Goal: Transaction & Acquisition: Purchase product/service

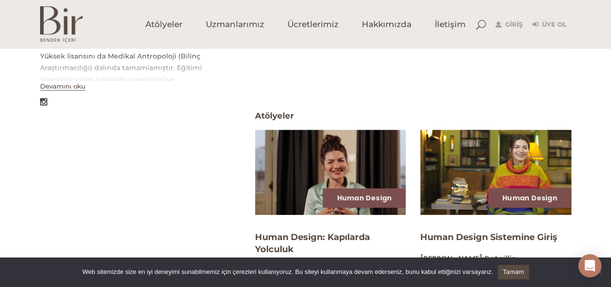
scroll to position [145, 0]
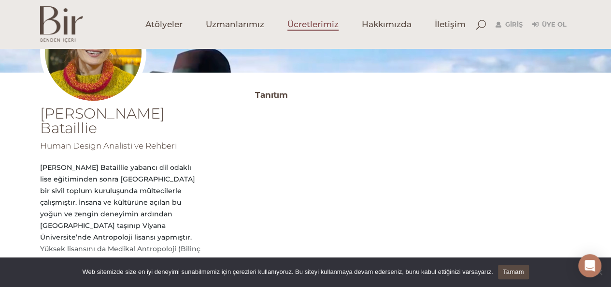
click at [301, 25] on span "Ücretlerimiz" at bounding box center [313, 24] width 51 height 11
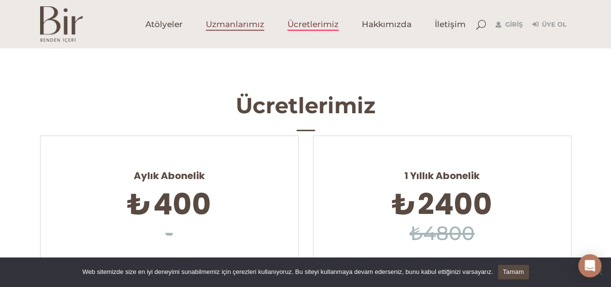
click at [227, 32] on link "Uzmanlarımız" at bounding box center [235, 24] width 82 height 48
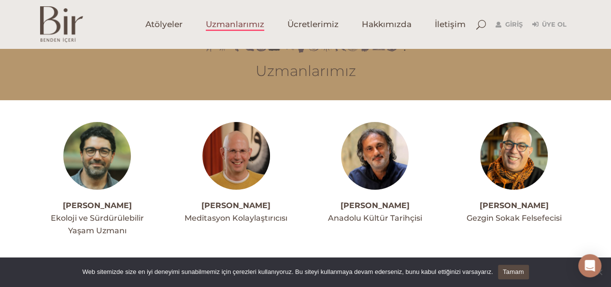
scroll to position [48, 0]
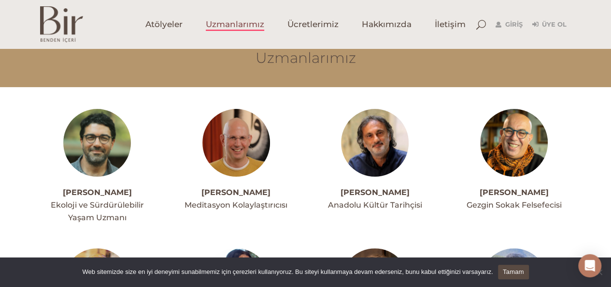
click at [515, 270] on link "Tamam" at bounding box center [513, 271] width 31 height 14
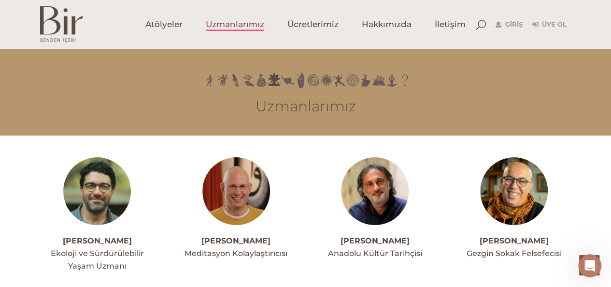
scroll to position [1440, 0]
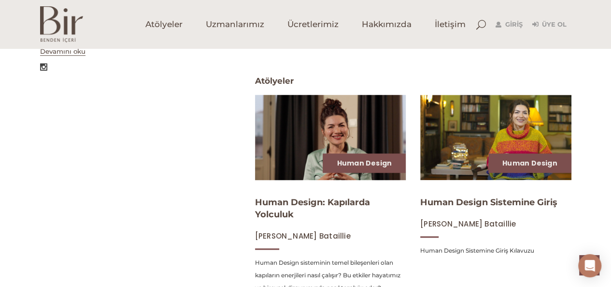
scroll to position [387, 0]
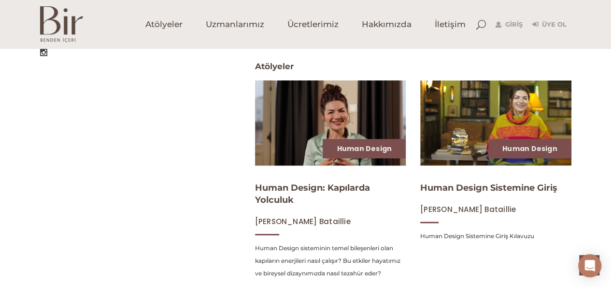
click at [303, 144] on img at bounding box center [331, 122] width 156 height 87
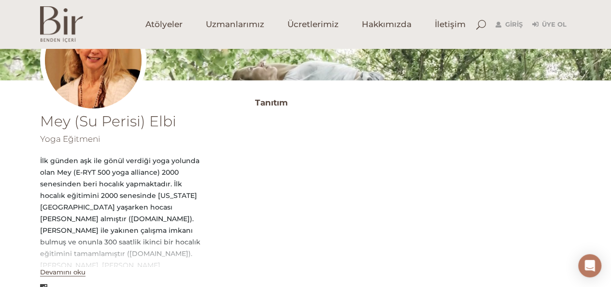
scroll to position [193, 0]
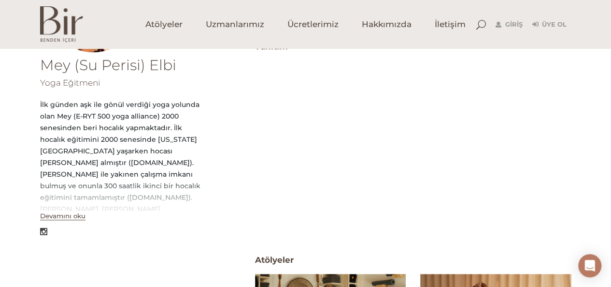
click at [72, 217] on button "Devamını oku" at bounding box center [62, 216] width 45 height 8
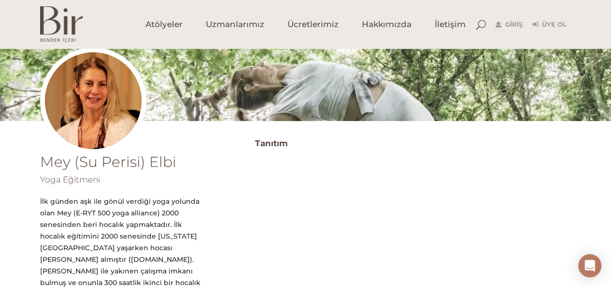
scroll to position [0, 0]
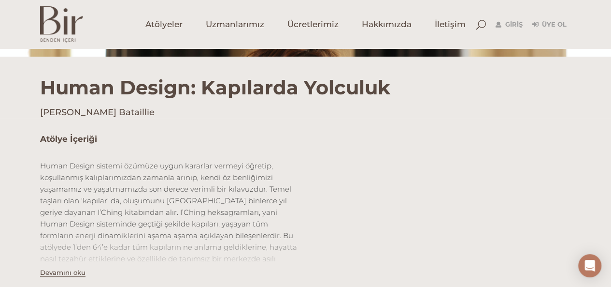
scroll to position [290, 0]
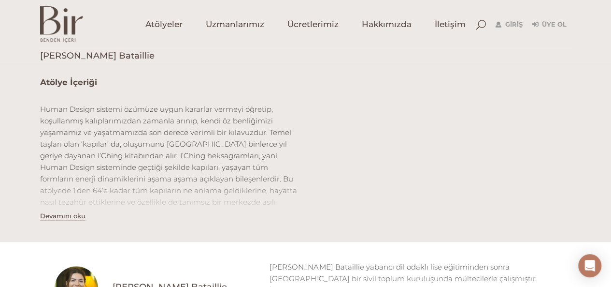
click at [68, 212] on button "Devamını oku" at bounding box center [62, 216] width 45 height 8
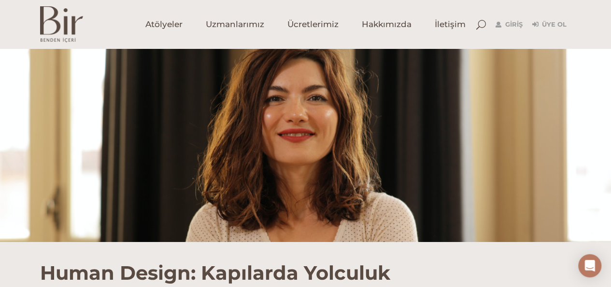
scroll to position [0, 0]
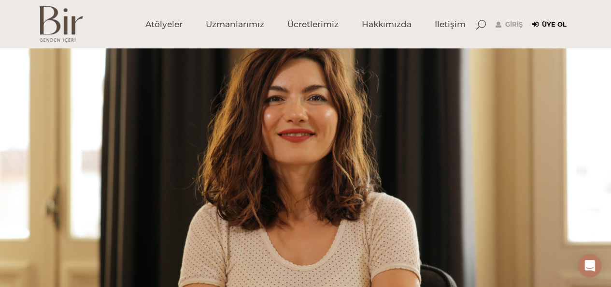
click at [561, 21] on link "Üye Ol" at bounding box center [550, 25] width 34 height 12
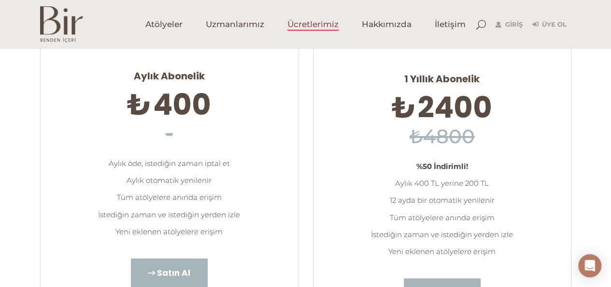
scroll to position [193, 0]
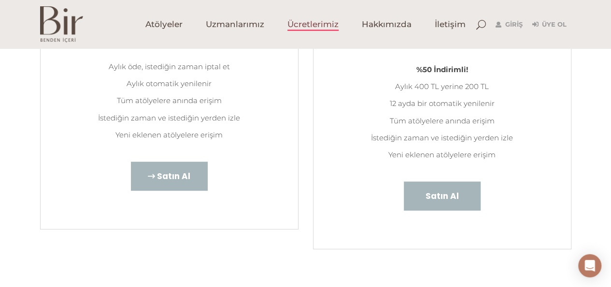
click at [177, 173] on span "Satın Al" at bounding box center [173, 176] width 33 height 13
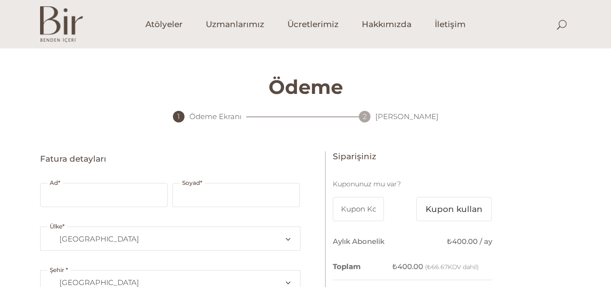
select select "TR34"
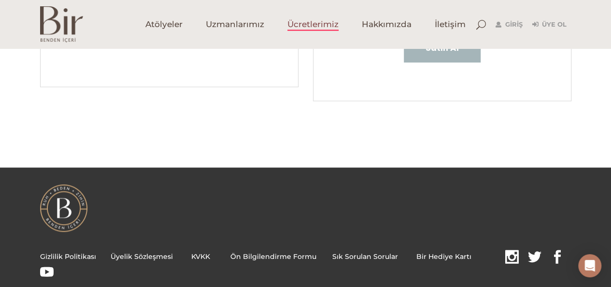
scroll to position [193, 0]
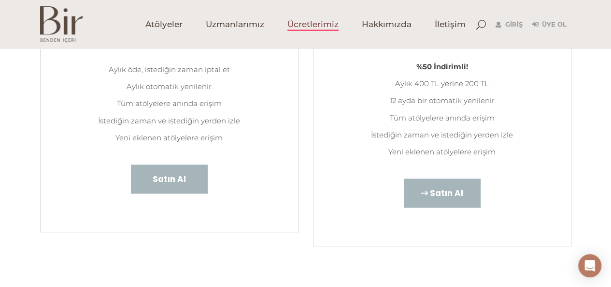
click at [430, 196] on span "Satın Al" at bounding box center [446, 193] width 33 height 13
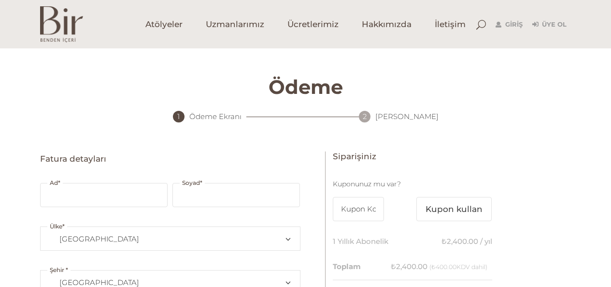
select select "TR34"
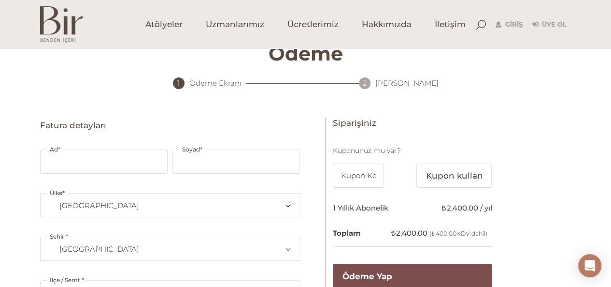
scroll to position [48, 0]
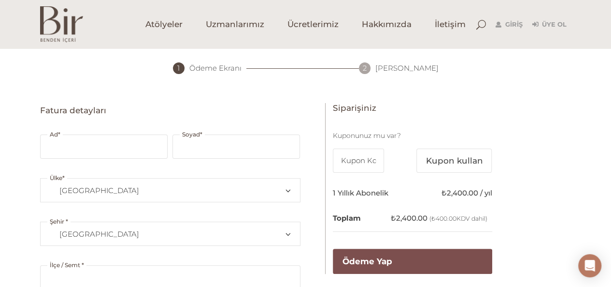
type input "[EMAIL_ADDRESS][DOMAIN_NAME]"
click at [88, 148] on input "Ad *" at bounding box center [104, 146] width 128 height 24
type input "Elcin"
type input "Akcadag Tosun"
type input "Ataşehir"
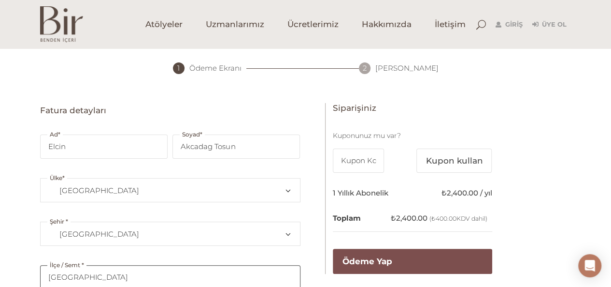
type input "3475"
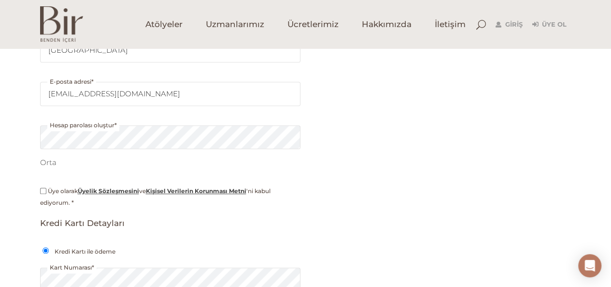
scroll to position [290, 0]
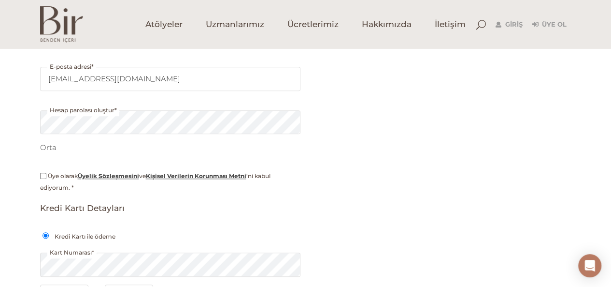
click at [45, 173] on input "Üye olarak Üyelik Sözleşmesini ve Kişisel Verilerin Korunması Metni 'ni kabul e…" at bounding box center [43, 176] width 6 height 6
checkbox input "true"
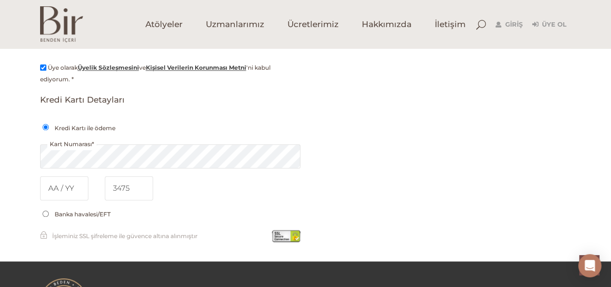
scroll to position [435, 0]
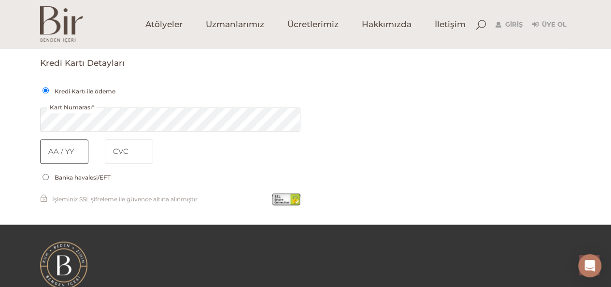
click at [58, 151] on input "text" at bounding box center [64, 151] width 48 height 24
type input "08 / 29"
click at [117, 153] on input "tel" at bounding box center [129, 151] width 48 height 24
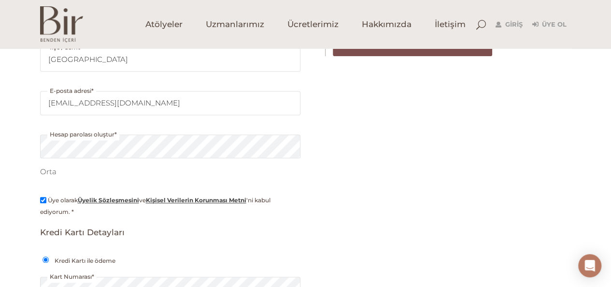
scroll to position [193, 0]
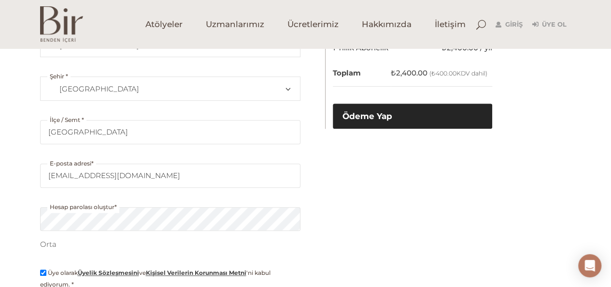
type input "901"
click at [383, 111] on button "Ödeme Yap" at bounding box center [412, 115] width 159 height 25
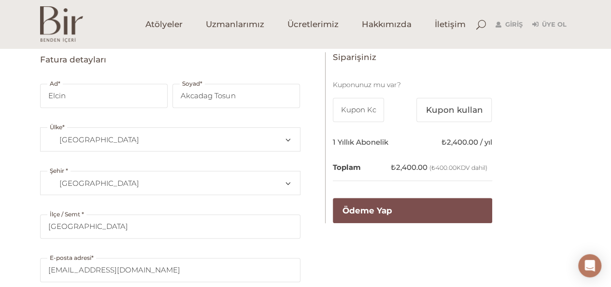
scroll to position [0, 0]
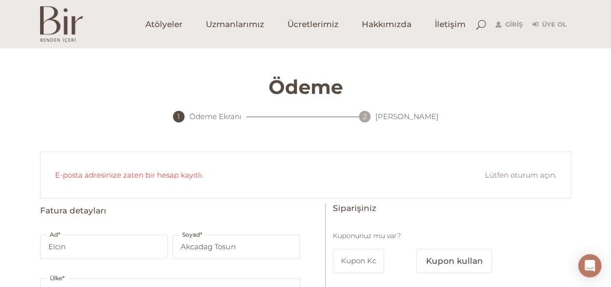
click at [514, 174] on link "Lütfen oturum açın." at bounding box center [521, 174] width 72 height 27
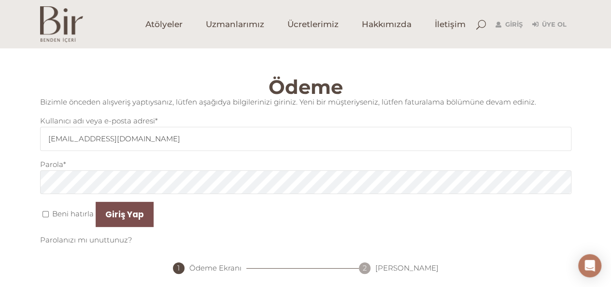
click at [41, 211] on label "Beni hatırla" at bounding box center [68, 213] width 56 height 9
click at [43, 211] on input "Beni hatırla" at bounding box center [46, 214] width 6 height 6
checkbox input "true"
click at [127, 215] on button "Giriş Yap" at bounding box center [125, 214] width 58 height 25
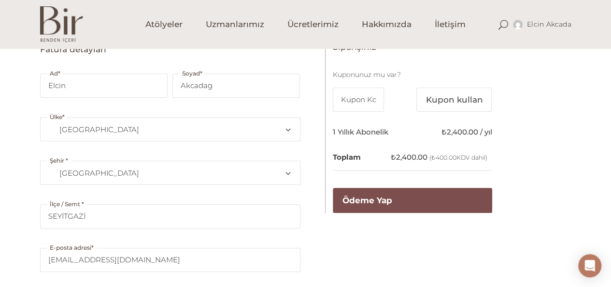
scroll to position [97, 0]
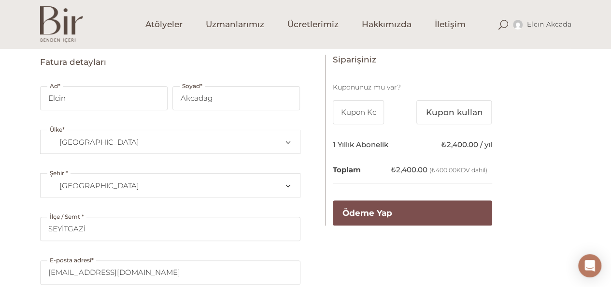
click at [196, 182] on span "[GEOGRAPHIC_DATA]" at bounding box center [170, 185] width 243 height 23
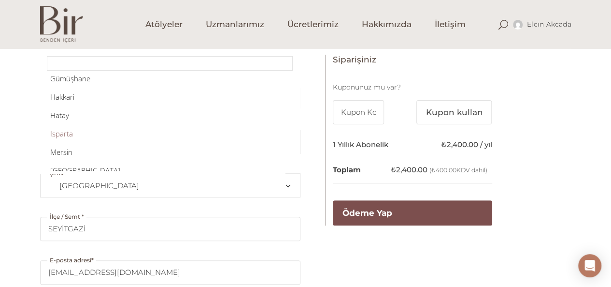
scroll to position [568, 0]
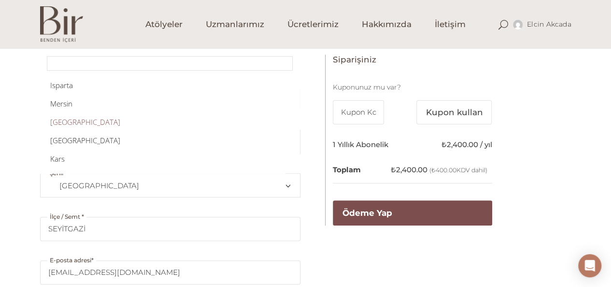
select select "TR34"
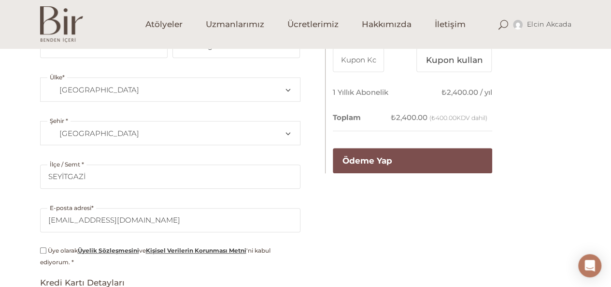
scroll to position [193, 0]
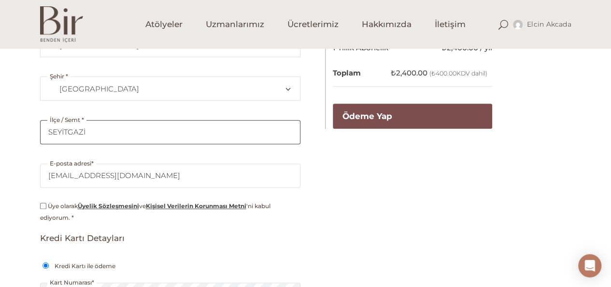
click at [108, 132] on input "SEYİTGAZİ" at bounding box center [170, 132] width 260 height 24
drag, startPoint x: 108, startPoint y: 131, endPoint x: 0, endPoint y: 127, distance: 107.9
click at [0, 127] on div "Ödeme 1 Ödeme Ekranı 2 Onay Ekranı Fatura detayları Ad * Elcin Soyad * Akcadag …" at bounding box center [305, 127] width 611 height 544
click at [119, 135] on input "SEYİTGAZİ" at bounding box center [170, 132] width 260 height 24
type input "[GEOGRAPHIC_DATA]"
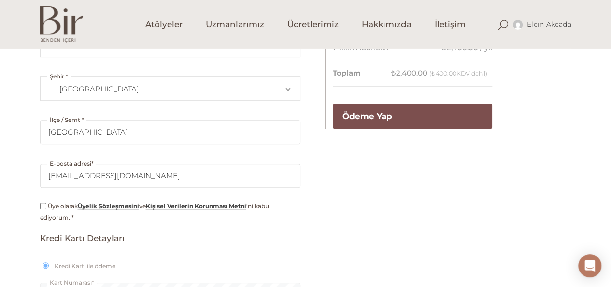
type input "3475"
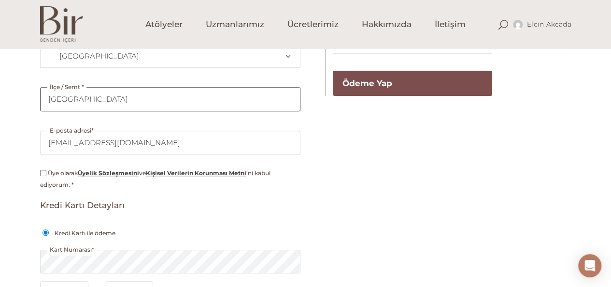
scroll to position [242, 0]
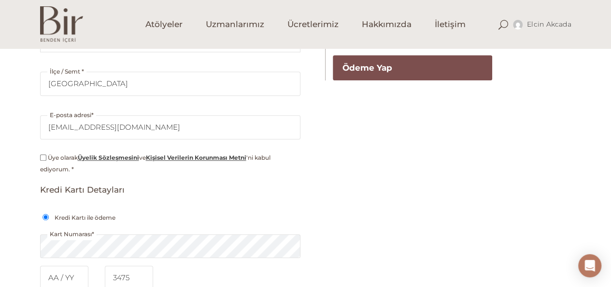
click at [44, 154] on input "Üye olarak Üyelik Sözleşmesini ve Kişisel Verilerin Korunması Metni 'ni kabul e…" at bounding box center [43, 157] width 6 height 6
checkbox input "true"
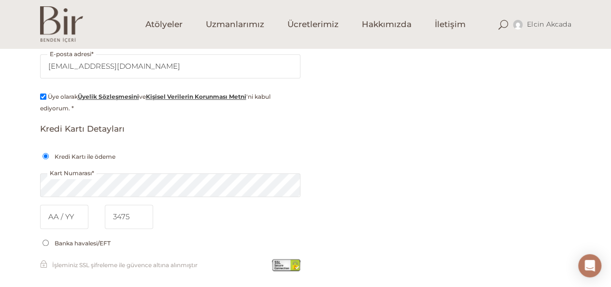
scroll to position [338, 0]
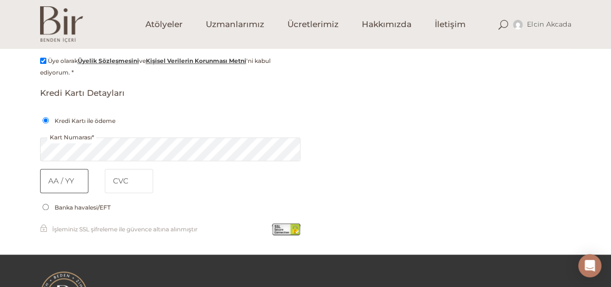
click at [73, 177] on input "text" at bounding box center [64, 181] width 48 height 24
type input "08 / 29"
click at [126, 181] on input "tel" at bounding box center [129, 181] width 48 height 24
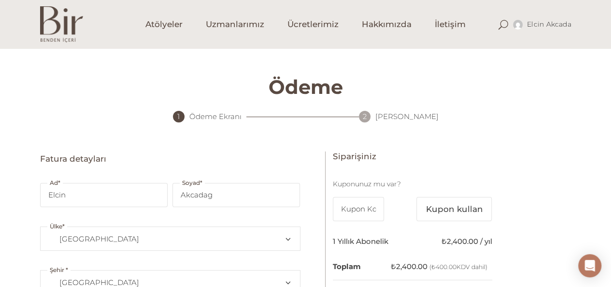
scroll to position [145, 0]
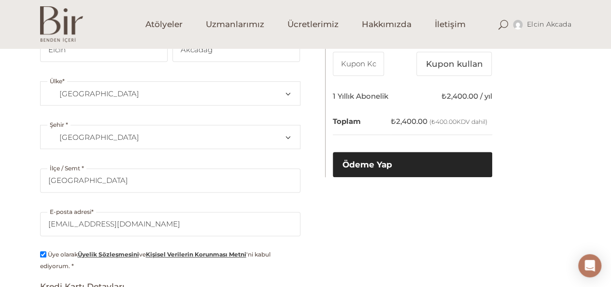
type input "901"
click at [406, 168] on button "Ödeme Yap" at bounding box center [412, 164] width 159 height 25
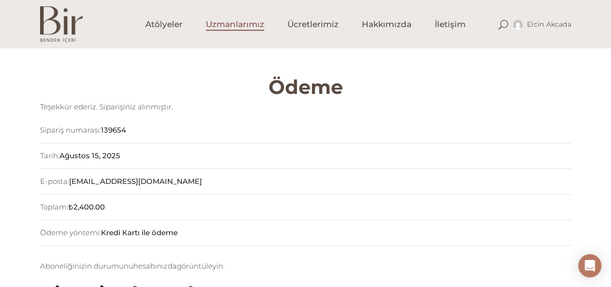
click at [242, 21] on span "Uzmanlarımız" at bounding box center [235, 24] width 58 height 11
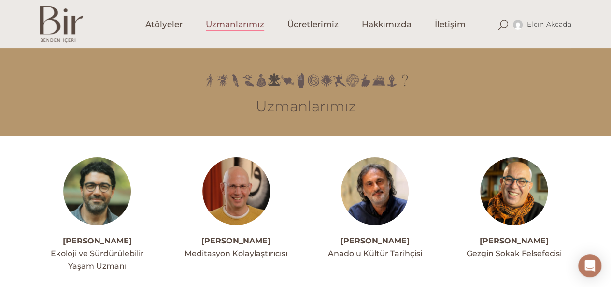
click at [510, 23] on div "Elcin Akcada Hesabım Üyelik Bilgileri Abonelik Çıkış" at bounding box center [533, 24] width 78 height 48
click at [504, 21] on span at bounding box center [504, 25] width 10 height 10
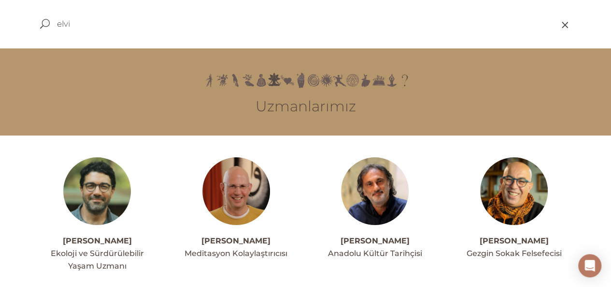
type input "elvin"
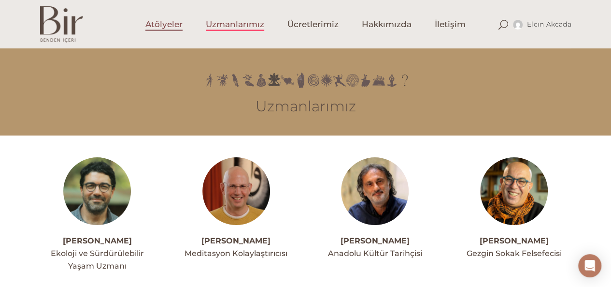
click at [161, 27] on span "Atölyeler" at bounding box center [163, 24] width 37 height 11
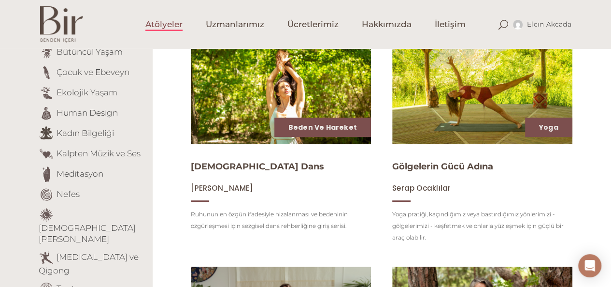
scroll to position [97, 0]
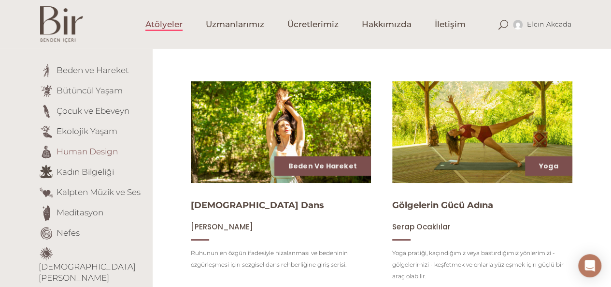
click at [86, 150] on link "Human Design" at bounding box center [87, 151] width 61 height 10
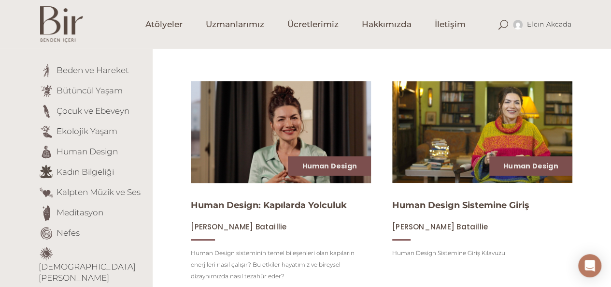
scroll to position [145, 0]
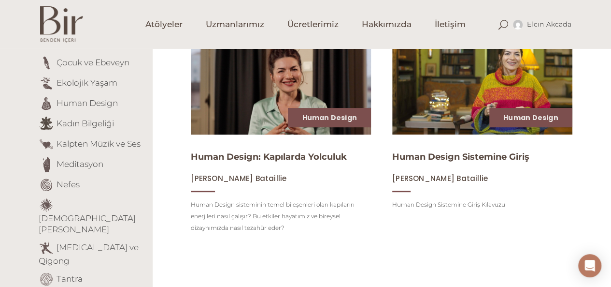
click at [259, 94] on img at bounding box center [281, 83] width 186 height 104
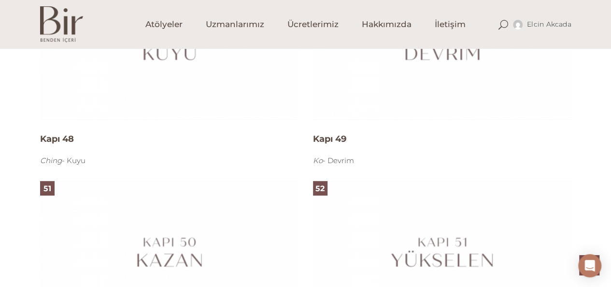
scroll to position [5654, 0]
click at [71, 164] on div "Ching - Kuyu" at bounding box center [169, 163] width 259 height 12
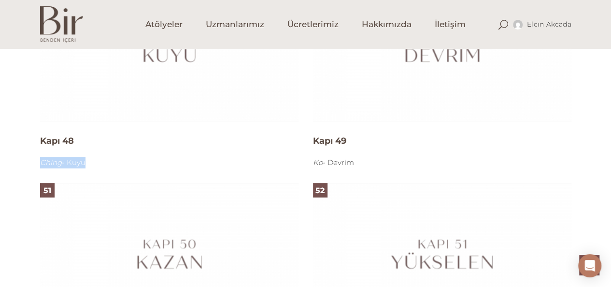
click at [71, 164] on div "Ching - Kuyu" at bounding box center [169, 163] width 259 height 12
click at [58, 157] on div "49 Kapı 48 Ching - Kuyu Devamını oku" at bounding box center [169, 72] width 259 height 192
click at [59, 140] on h4 "Kapı 48" at bounding box center [169, 141] width 259 height 12
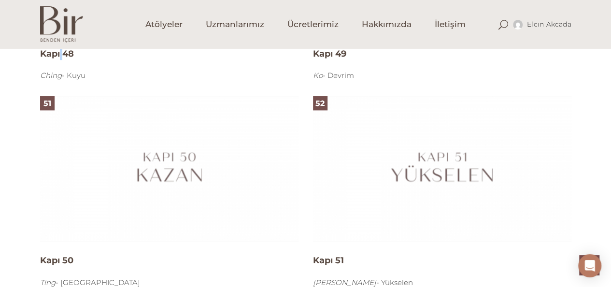
scroll to position [5703, 0]
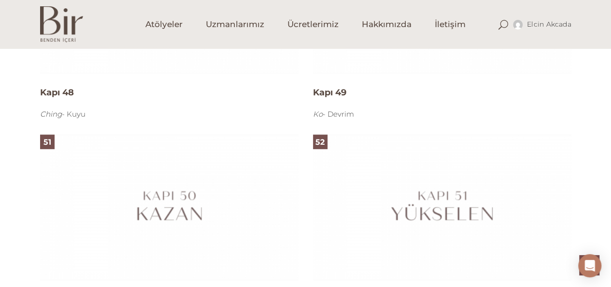
click at [41, 143] on div "51" at bounding box center [47, 141] width 14 height 14
click at [43, 143] on span "51" at bounding box center [47, 141] width 8 height 9
click at [57, 118] on em "Ching" at bounding box center [51, 113] width 22 height 9
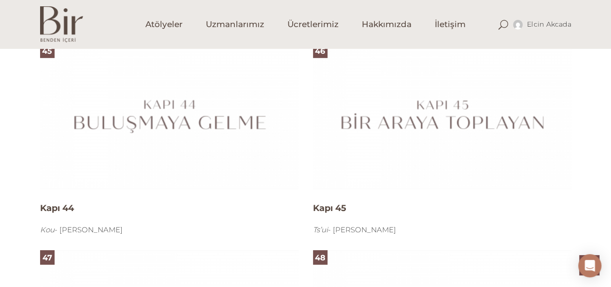
scroll to position [5074, 0]
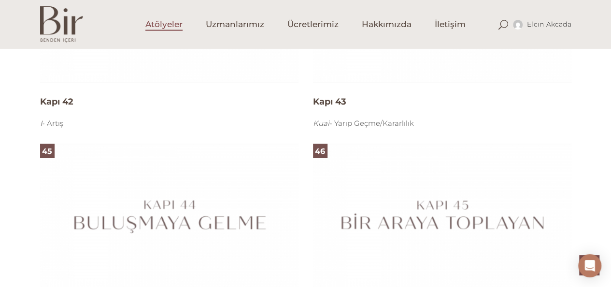
click at [166, 22] on span "Atölyeler" at bounding box center [163, 24] width 37 height 11
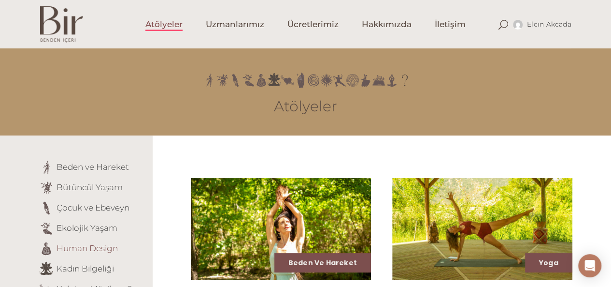
click at [84, 251] on link "Human Design" at bounding box center [87, 248] width 61 height 10
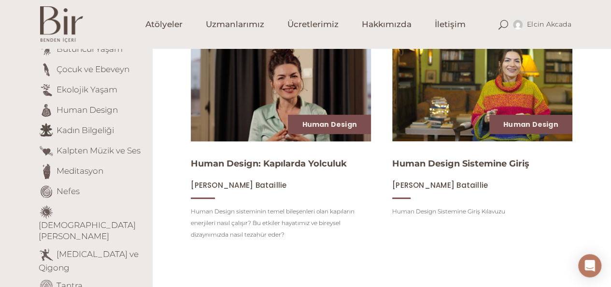
scroll to position [145, 0]
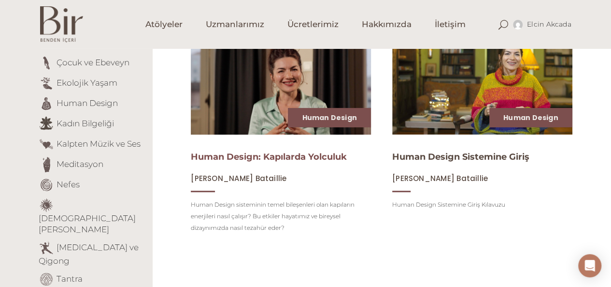
click at [273, 159] on link "Human Design: Kapılarda Yolculuk" at bounding box center [269, 156] width 156 height 11
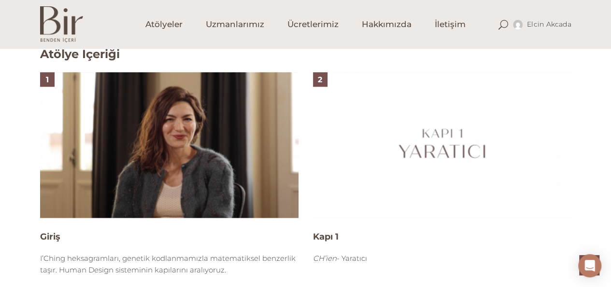
scroll to position [628, 0]
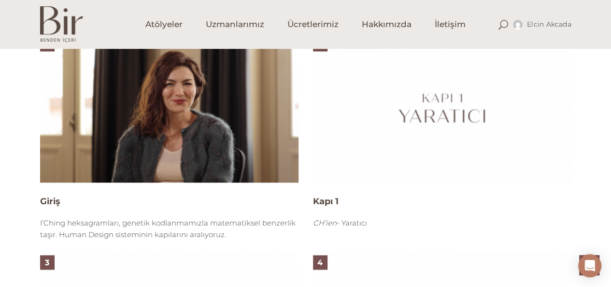
click at [418, 112] on img at bounding box center [442, 109] width 259 height 145
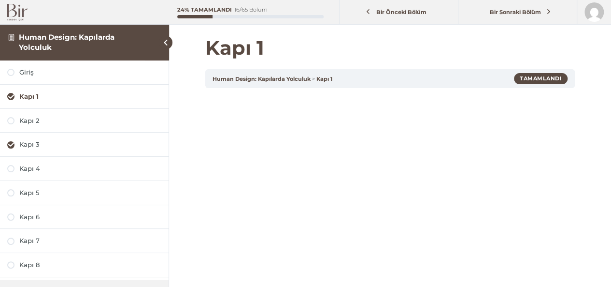
click at [11, 100] on span at bounding box center [11, 100] width 0 height 0
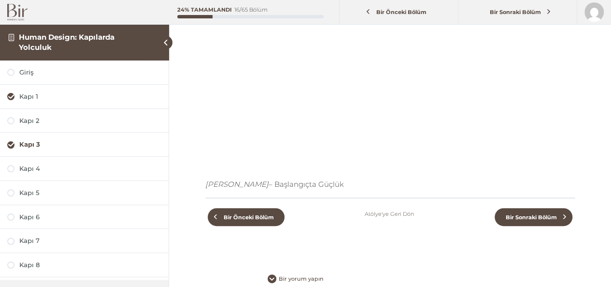
scroll to position [145, 0]
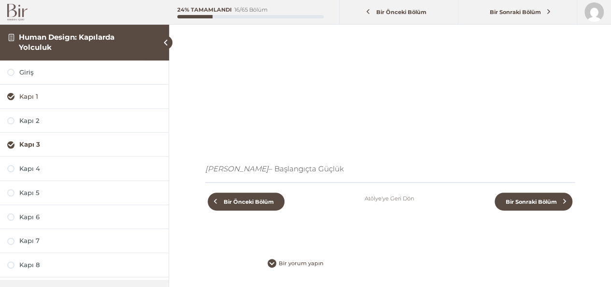
click at [11, 100] on span at bounding box center [11, 100] width 0 height 0
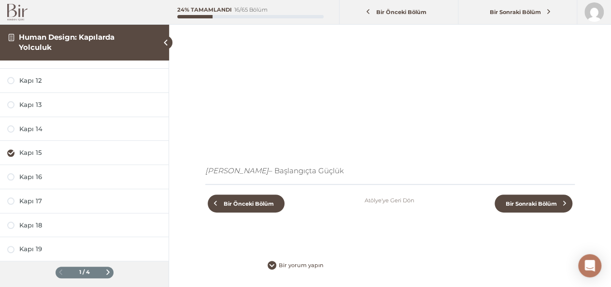
scroll to position [145, 0]
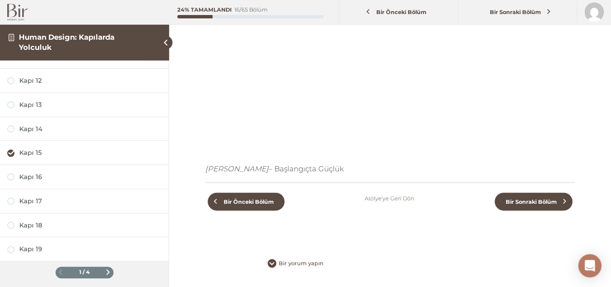
click at [107, 269] on span at bounding box center [107, 271] width 5 height 5
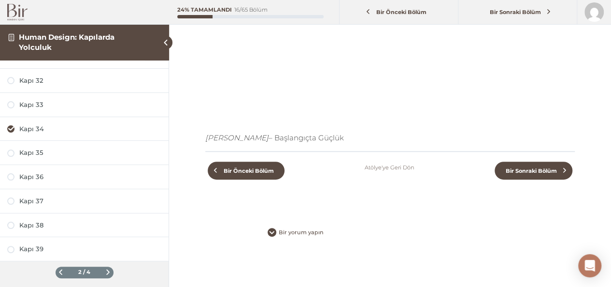
click at [105, 269] on span at bounding box center [107, 271] width 5 height 5
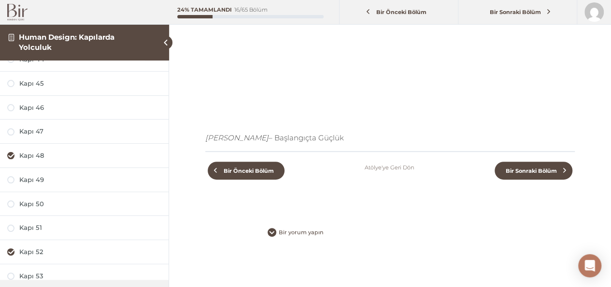
scroll to position [87, 0]
click at [34, 174] on div "Kapı 48" at bounding box center [90, 177] width 142 height 9
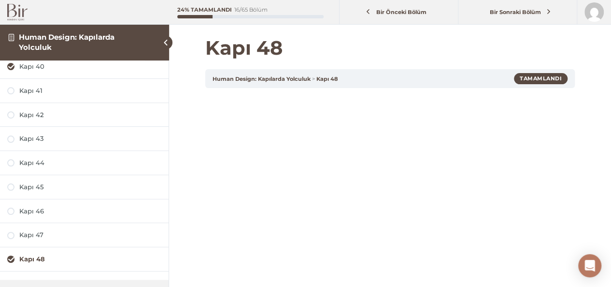
click at [534, 81] on div "Tamamlandı" at bounding box center [541, 78] width 54 height 11
click at [273, 82] on div "Human Design: Kapılarda Yolculuk Kapı 48" at bounding box center [278, 79] width 130 height 12
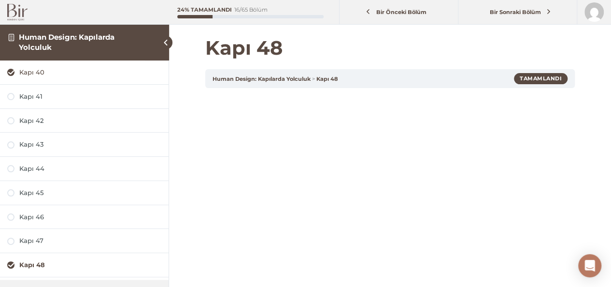
click at [78, 73] on div "Kapı 40" at bounding box center [90, 72] width 142 height 9
click at [91, 37] on link "Human Design: Kapılarda Yolculuk" at bounding box center [67, 41] width 96 height 19
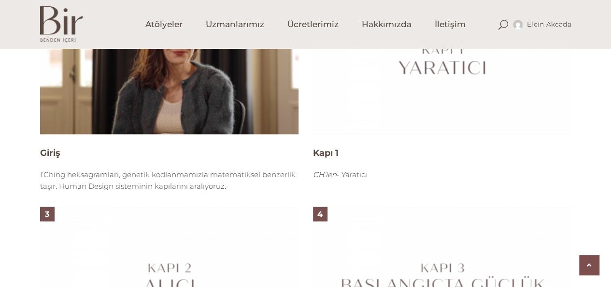
scroll to position [773, 0]
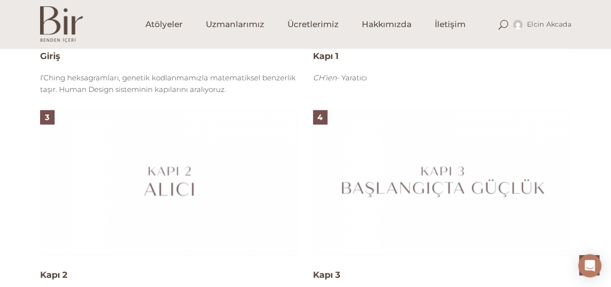
click at [43, 117] on div "3" at bounding box center [47, 117] width 14 height 14
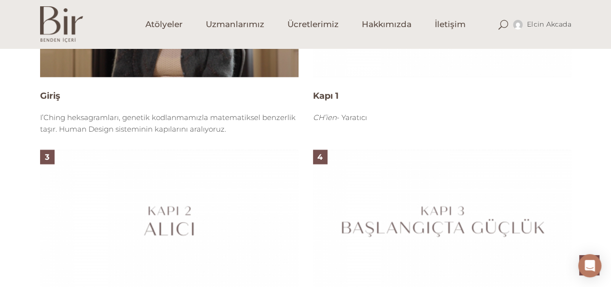
scroll to position [628, 0]
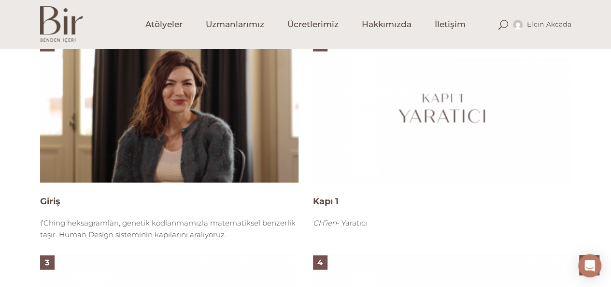
click at [236, 116] on img at bounding box center [169, 109] width 259 height 145
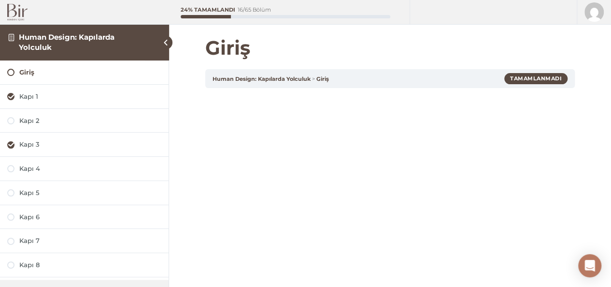
click at [534, 76] on div "Tamamlanmadı" at bounding box center [536, 78] width 63 height 11
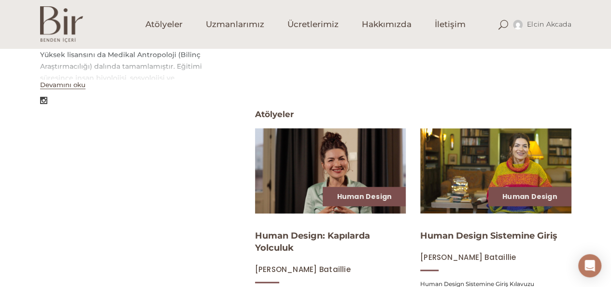
scroll to position [338, 0]
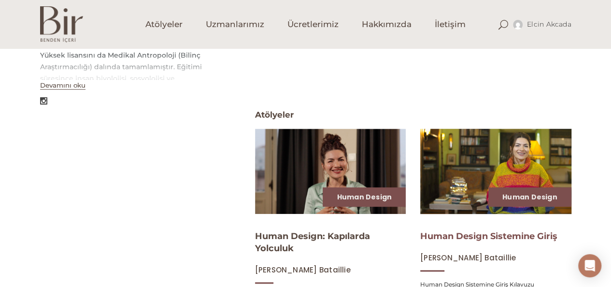
click at [454, 235] on link "Human Design Sistemine Giriş" at bounding box center [488, 236] width 137 height 11
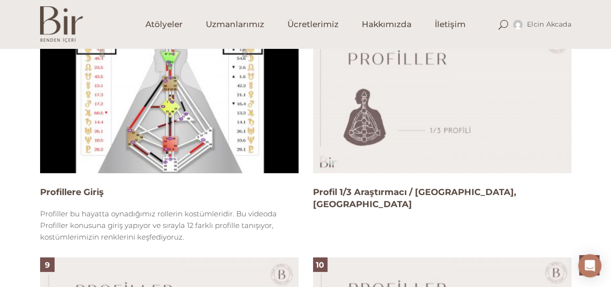
scroll to position [1401, 0]
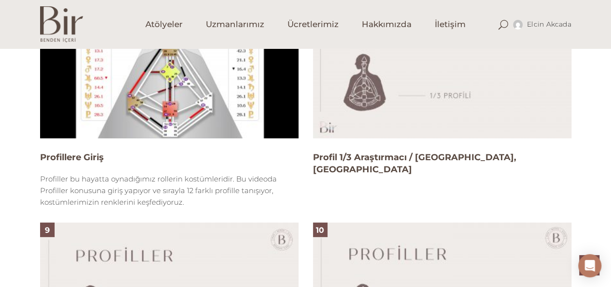
click at [415, 94] on img at bounding box center [442, 65] width 259 height 145
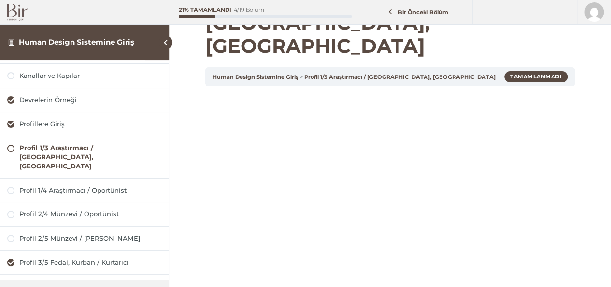
scroll to position [97, 0]
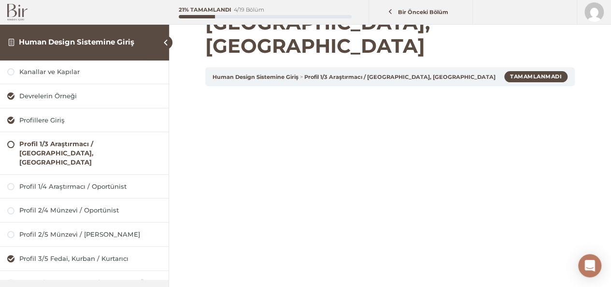
click at [112, 142] on div "Profil 1/3 Araştırmacı / [GEOGRAPHIC_DATA], [GEOGRAPHIC_DATA]" at bounding box center [90, 152] width 142 height 27
